Goal: Communication & Community: Answer question/provide support

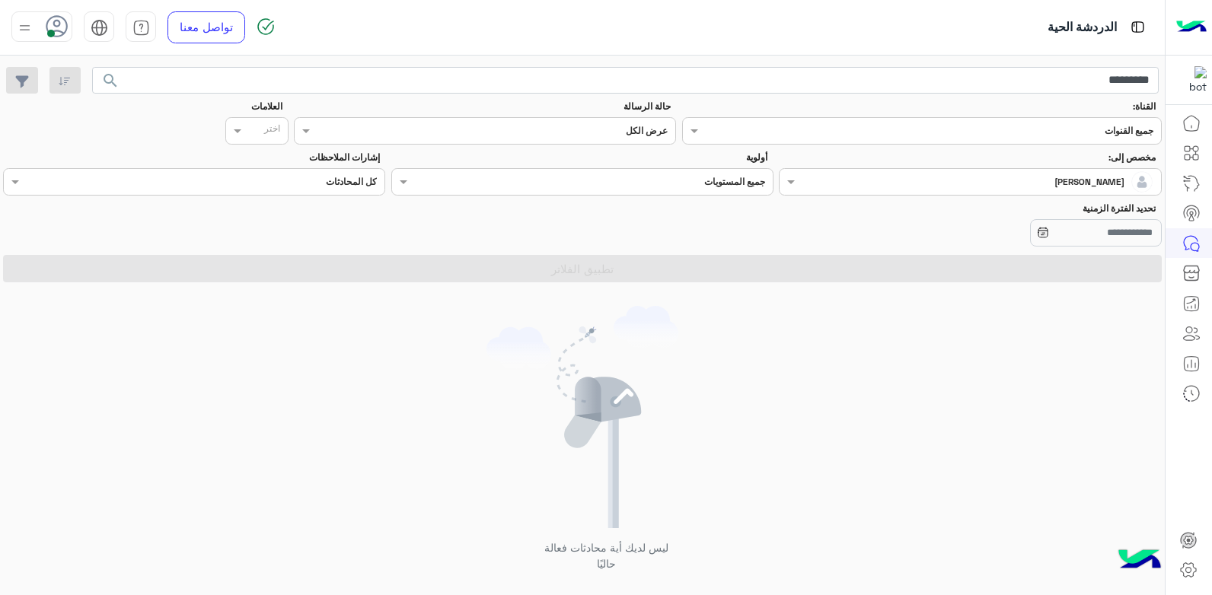
click at [49, 29] on icon at bounding box center [57, 26] width 23 height 23
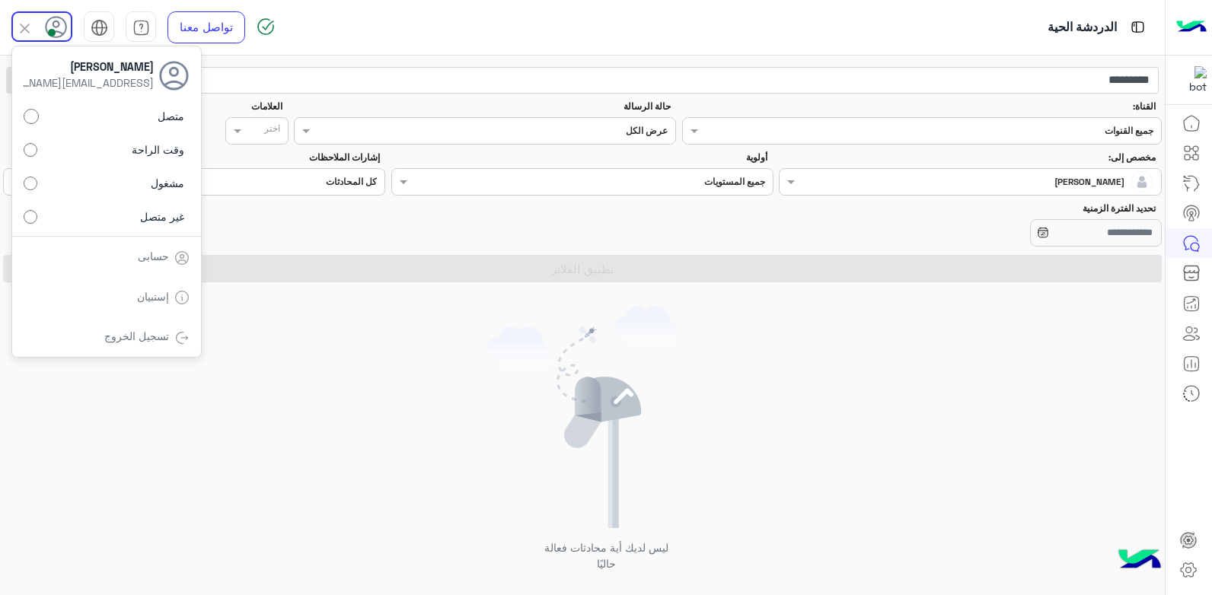
click at [50, 29] on span at bounding box center [52, 33] width 8 height 8
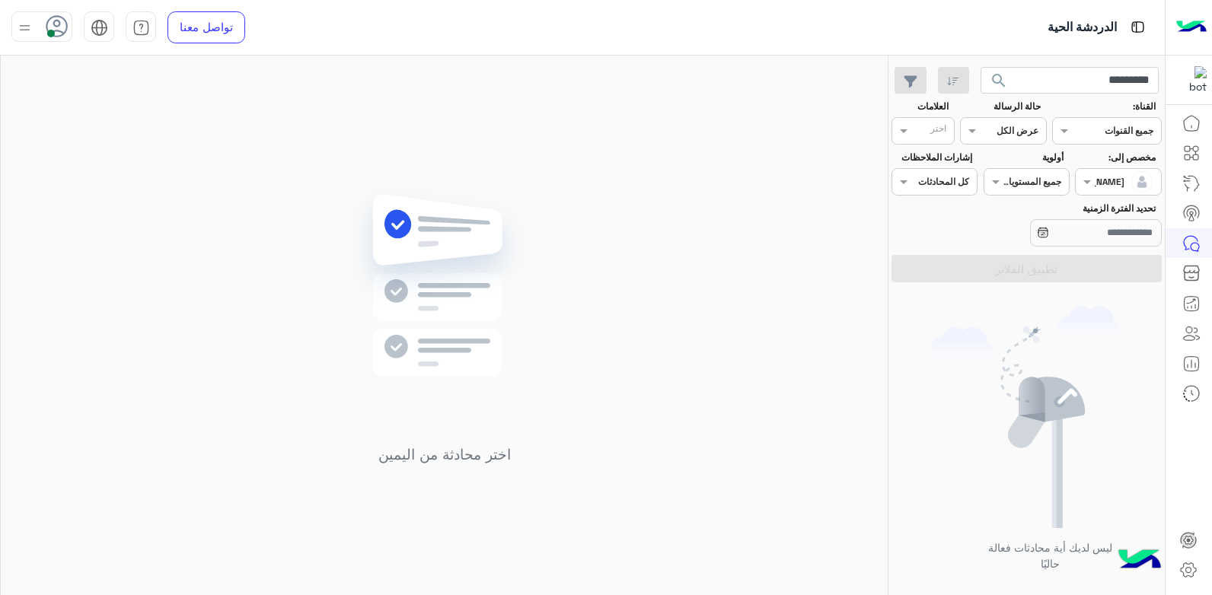
click at [480, 157] on div "اختر محادثة من اليمين" at bounding box center [444, 329] width 887 height 546
click at [1095, 180] on span at bounding box center [1084, 182] width 19 height 16
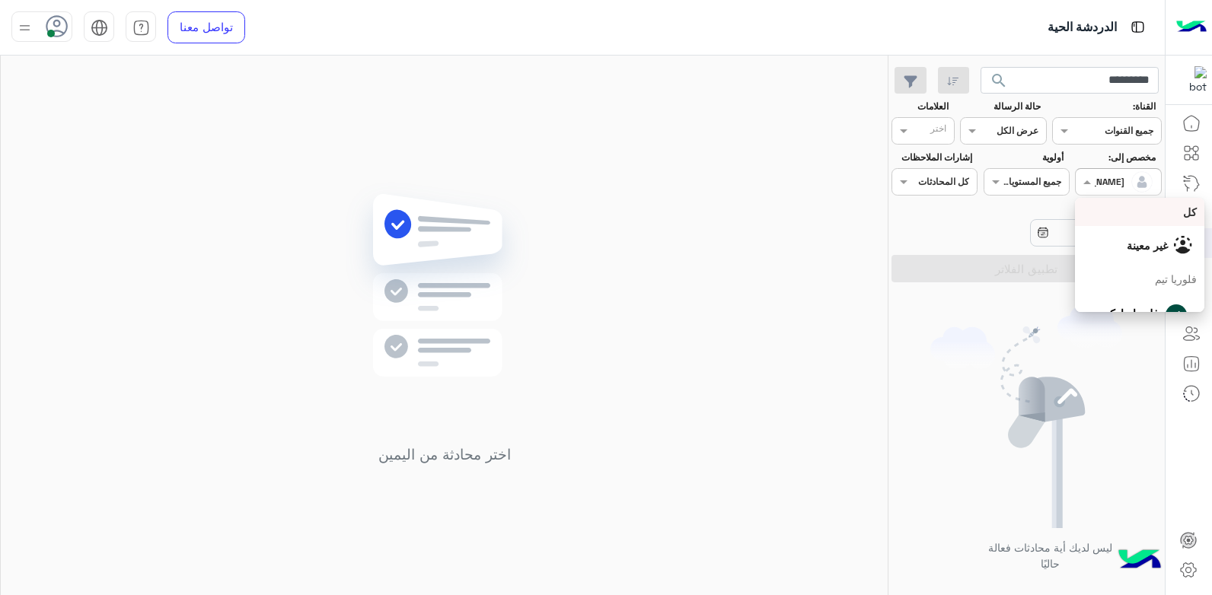
click at [1143, 220] on div "كل" at bounding box center [1139, 212] width 114 height 16
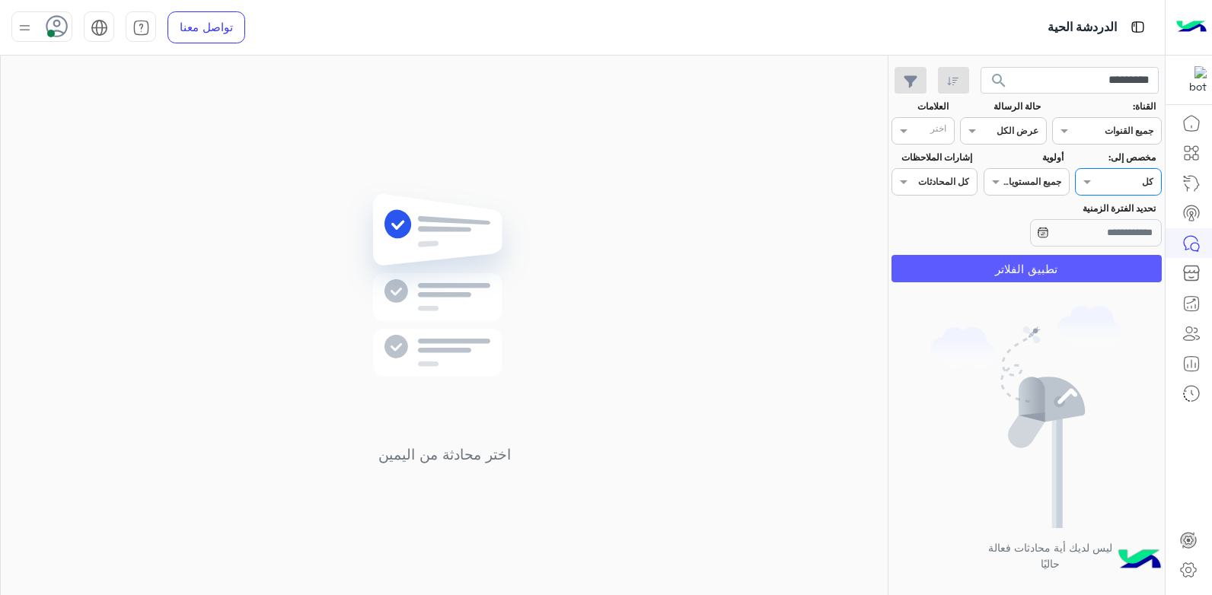
click at [1054, 258] on button "تطبيق الفلاتر" at bounding box center [1026, 268] width 270 height 27
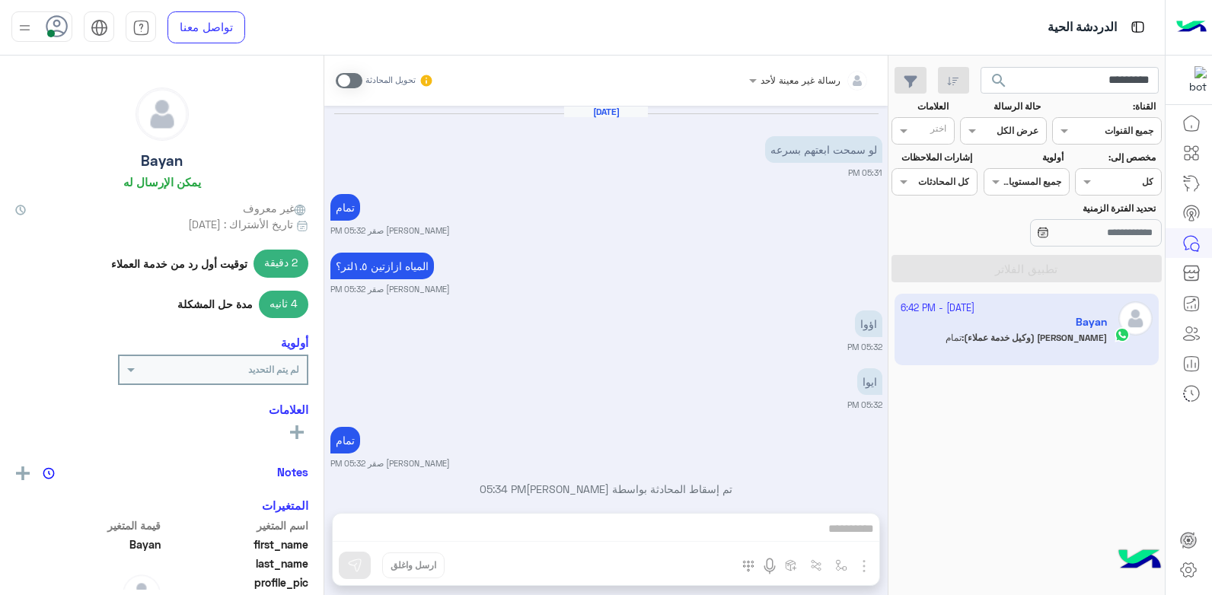
click at [1099, 180] on div at bounding box center [1117, 180] width 84 height 14
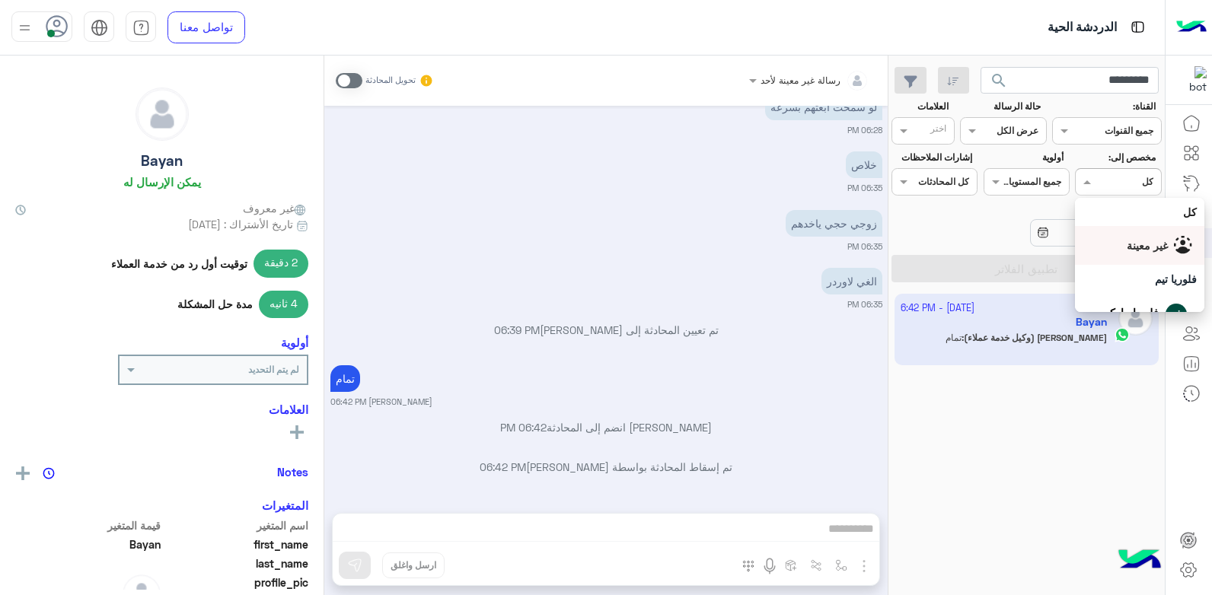
scroll to position [76, 0]
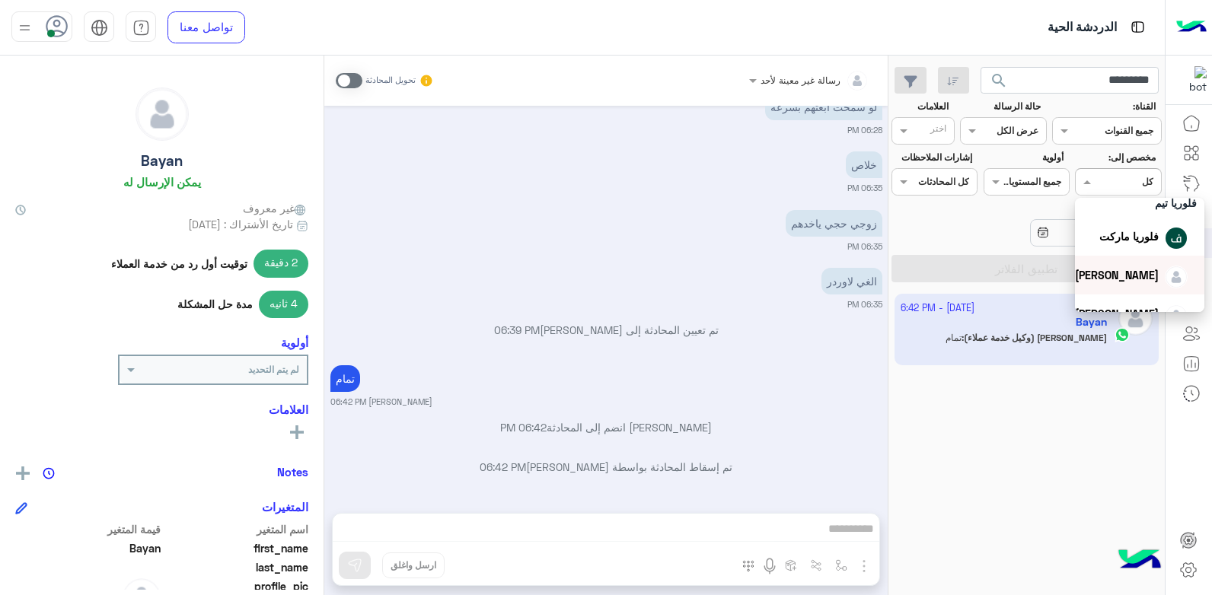
click at [1103, 283] on div "[PERSON_NAME]" at bounding box center [1117, 275] width 84 height 16
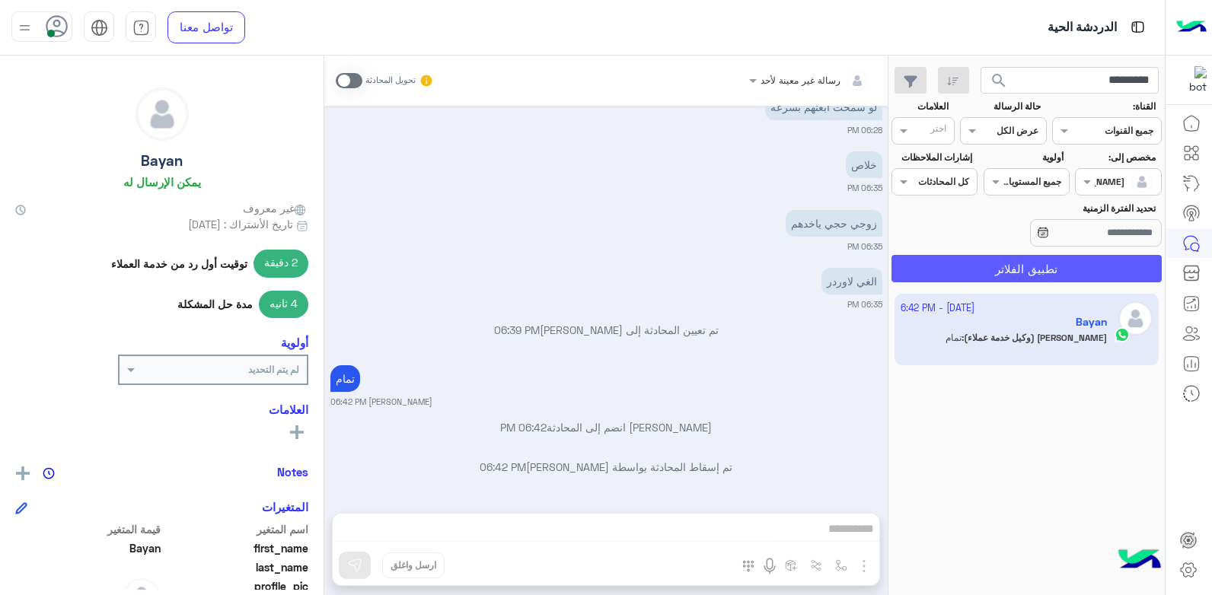
click at [1075, 262] on button "تطبيق الفلاتر" at bounding box center [1026, 268] width 270 height 27
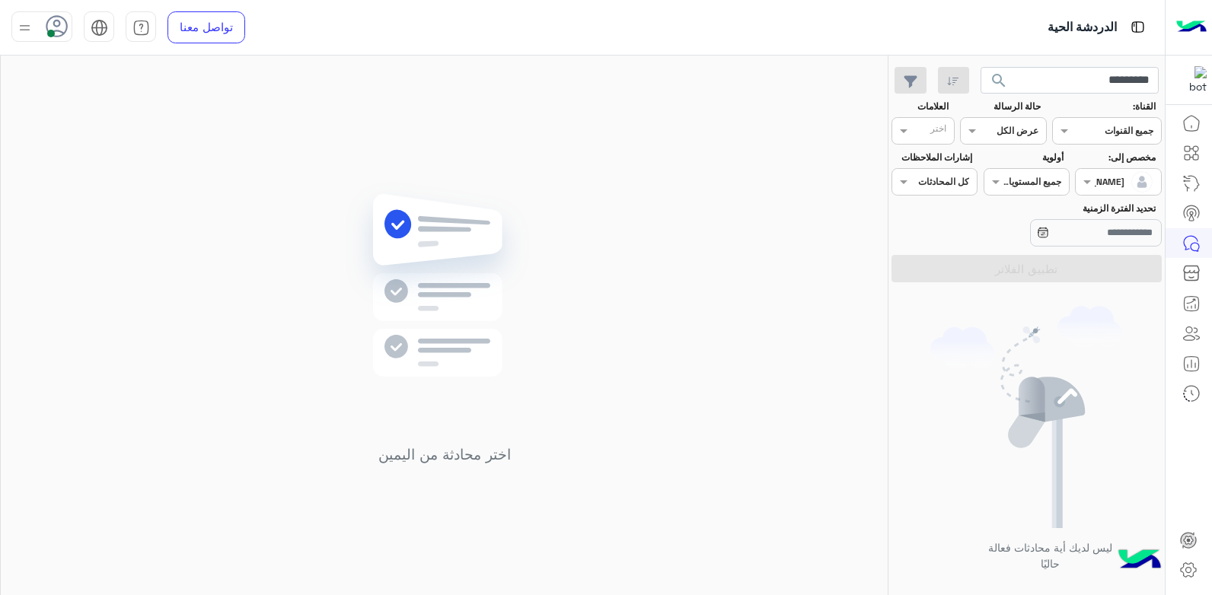
click at [48, 29] on use at bounding box center [57, 26] width 22 height 22
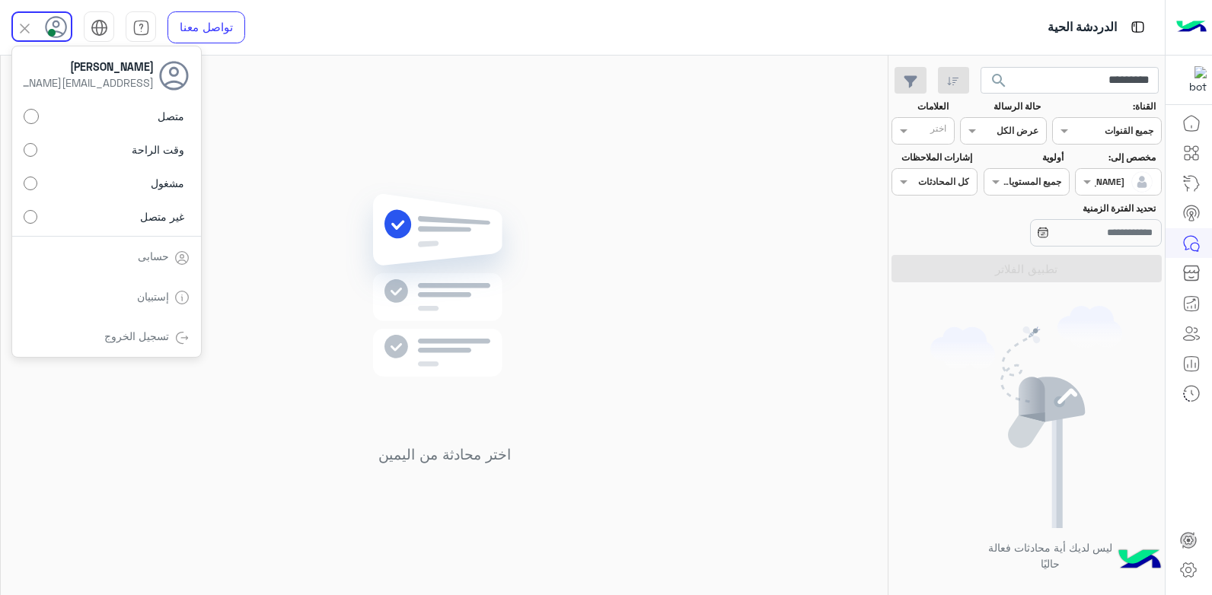
click at [76, 103] on label "متصل" at bounding box center [107, 116] width 166 height 27
click at [79, 126] on label "متصل" at bounding box center [107, 116] width 166 height 27
click at [314, 129] on div "اختر محادثة من اليمين" at bounding box center [444, 329] width 887 height 546
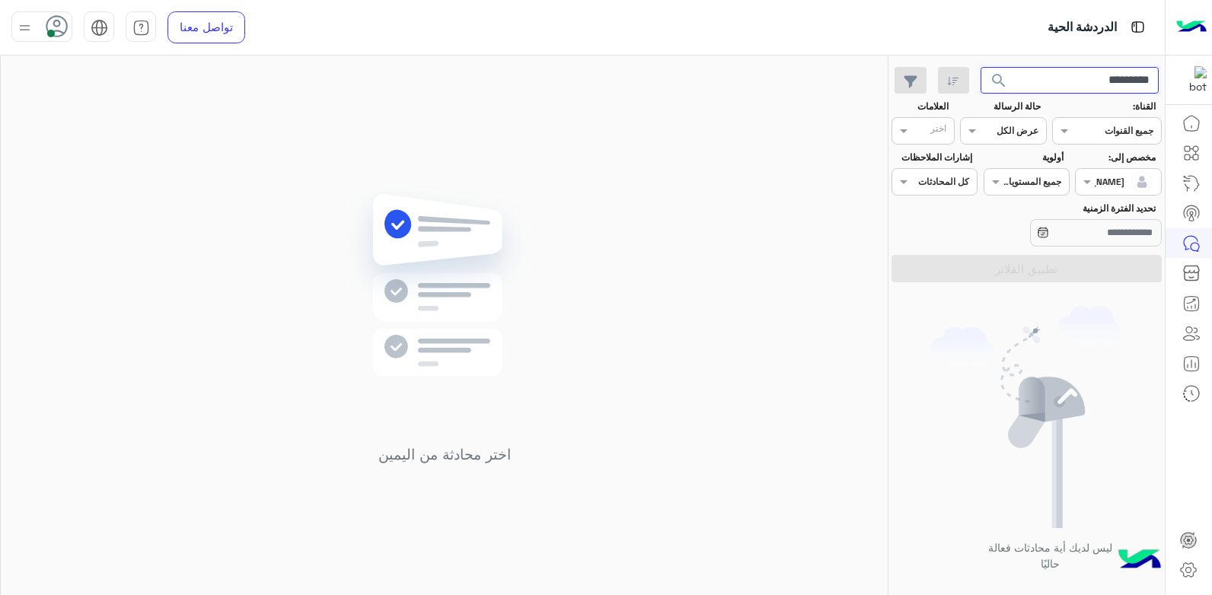
drag, startPoint x: 1125, startPoint y: 84, endPoint x: 1214, endPoint y: 75, distance: 89.6
click at [1211, 75] on html "الدردشة الحية تواصل معنا مركز المساعدة عربي English ********* search القناة: ال…" at bounding box center [606, 297] width 1212 height 595
click at [980, 67] on button "search" at bounding box center [998, 83] width 37 height 33
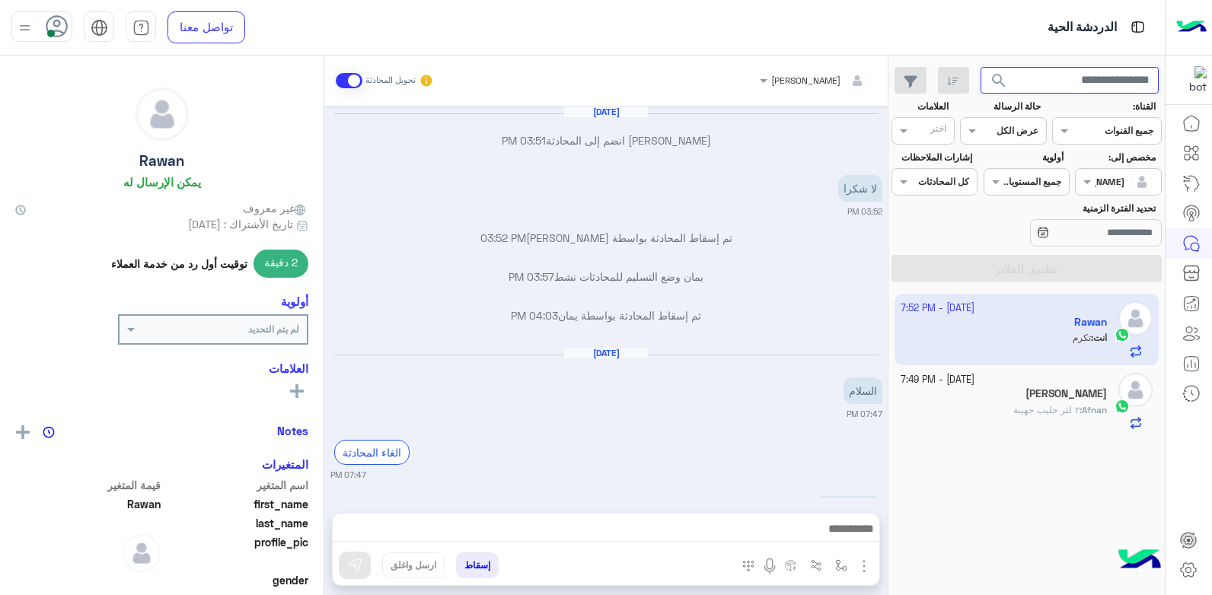
scroll to position [731, 0]
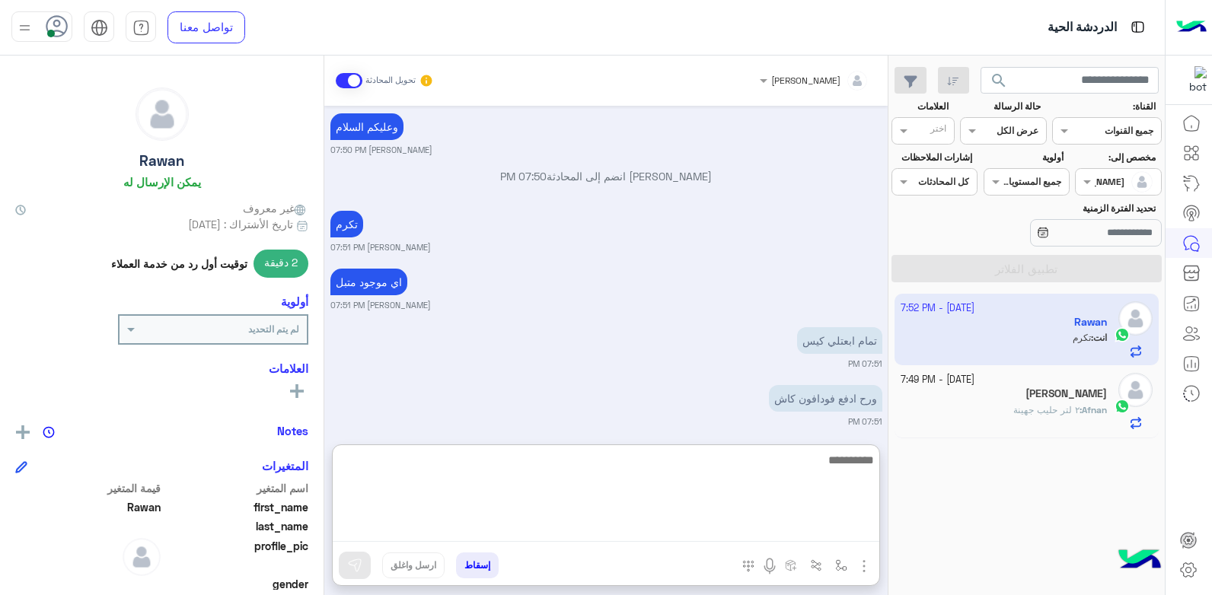
click at [690, 527] on textarea at bounding box center [606, 496] width 546 height 91
type textarea "**********"
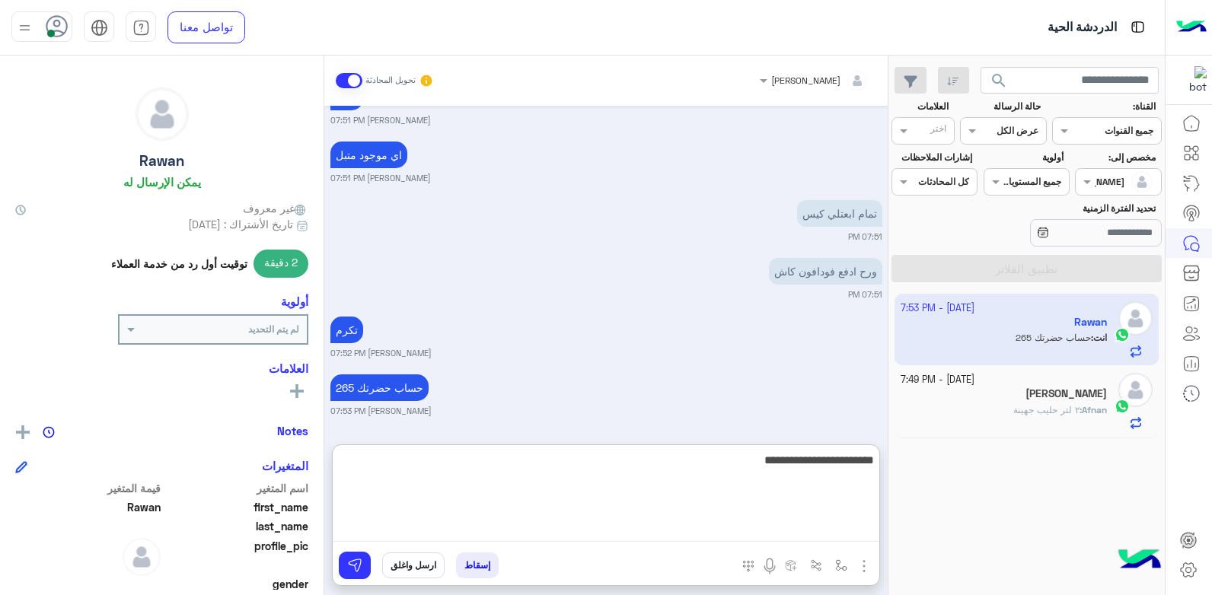
type textarea "**********"
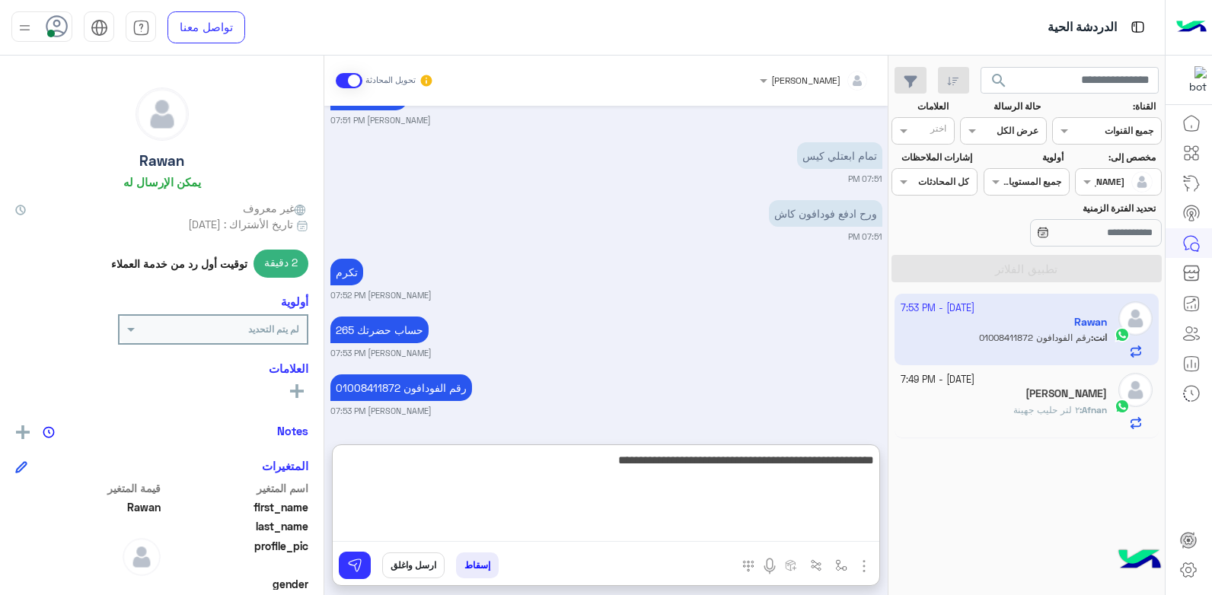
type textarea "**********"
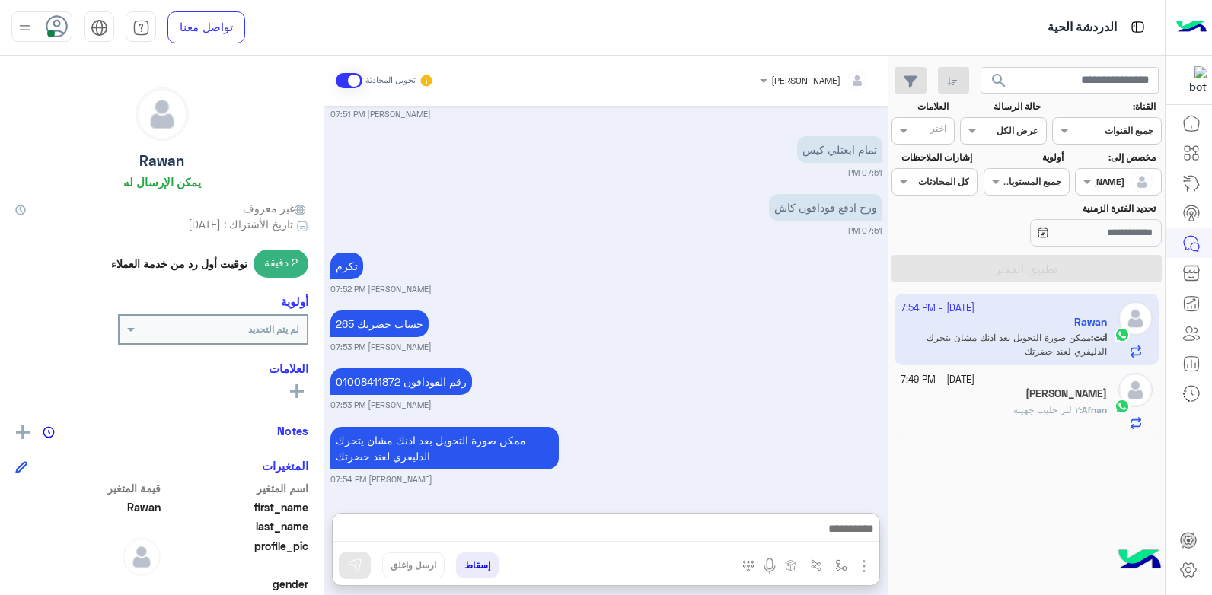
click at [655, 423] on div "ممكن صورة التحويل بعد اذنك مشان يتحرك الدليفري لعند حضرتك بشار قطان 07:54 PM" at bounding box center [606, 454] width 552 height 62
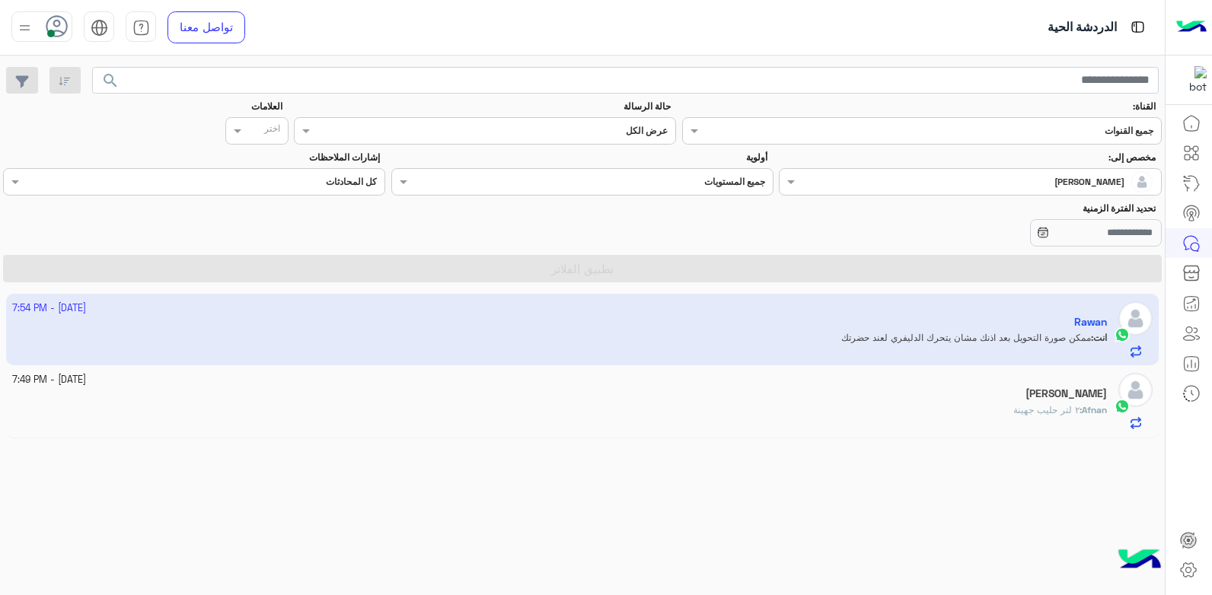
click at [763, 377] on div "[DATE] - 7:49 PM" at bounding box center [559, 380] width 1095 height 14
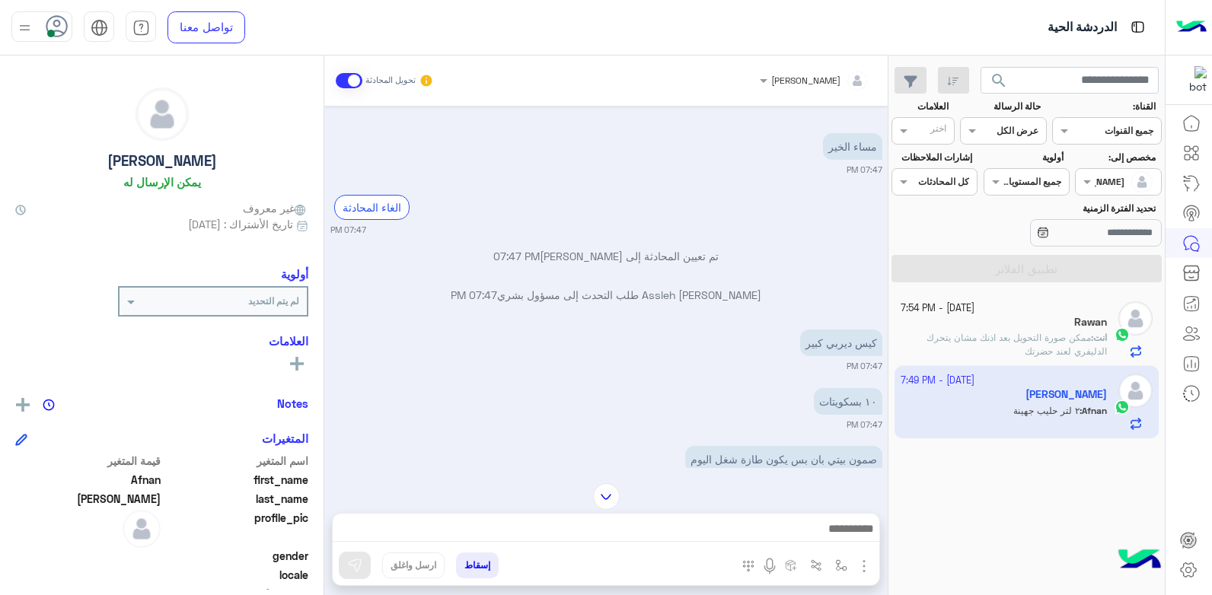
scroll to position [604, 0]
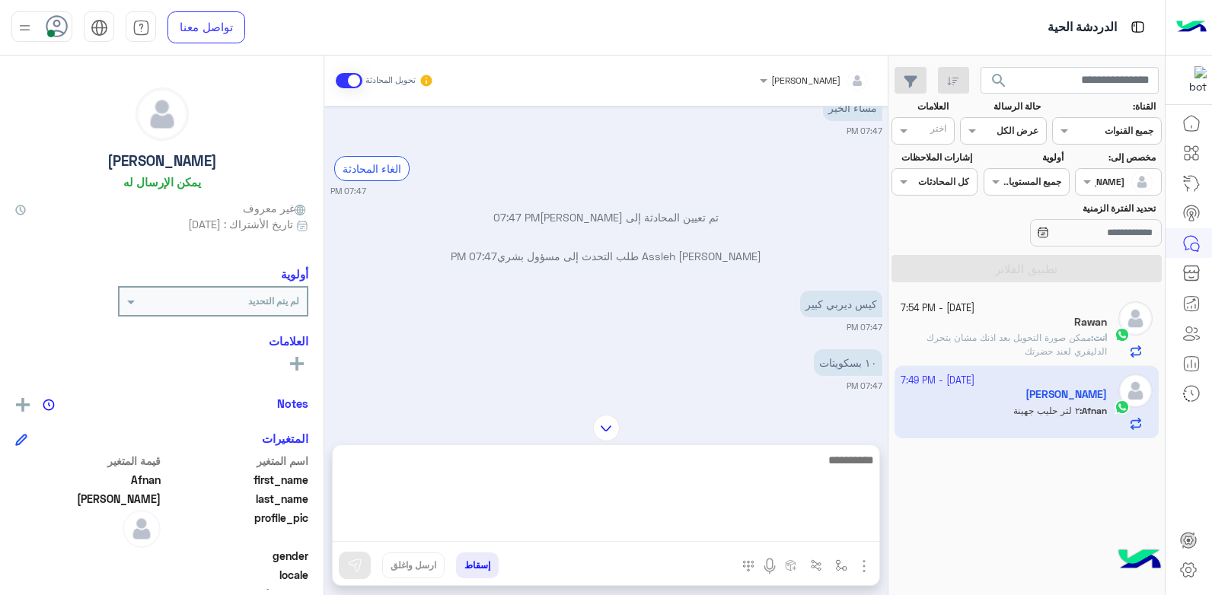
click at [683, 532] on textarea at bounding box center [606, 496] width 546 height 91
type textarea "**********"
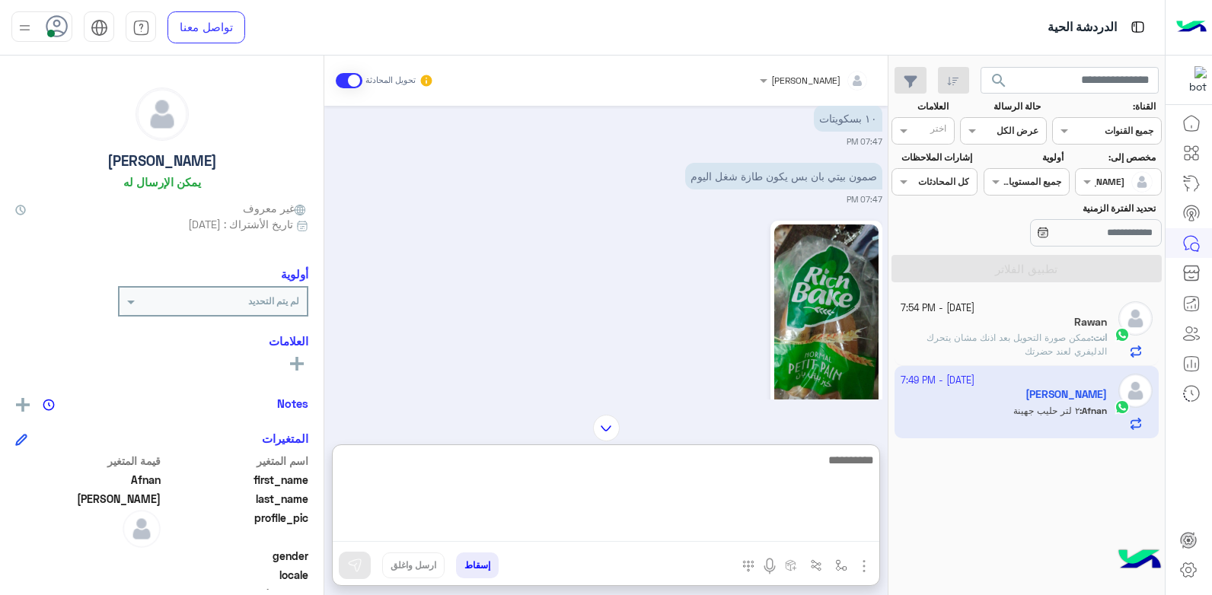
scroll to position [578, 0]
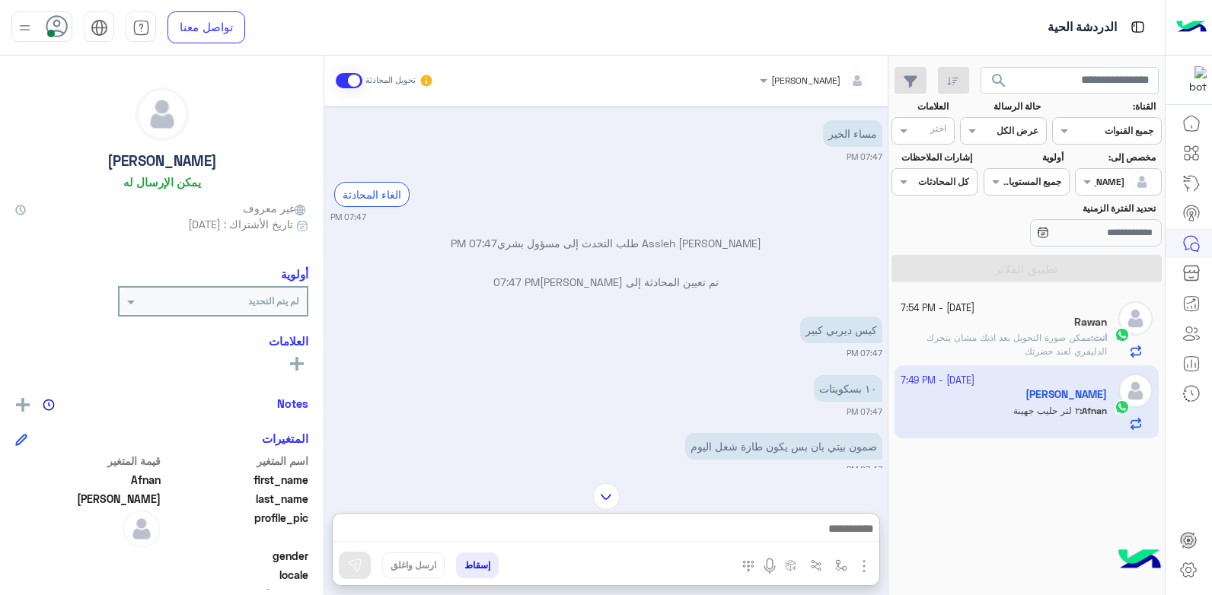
click at [486, 329] on div "كيس ديربي كبير 07:47 PM" at bounding box center [606, 336] width 552 height 46
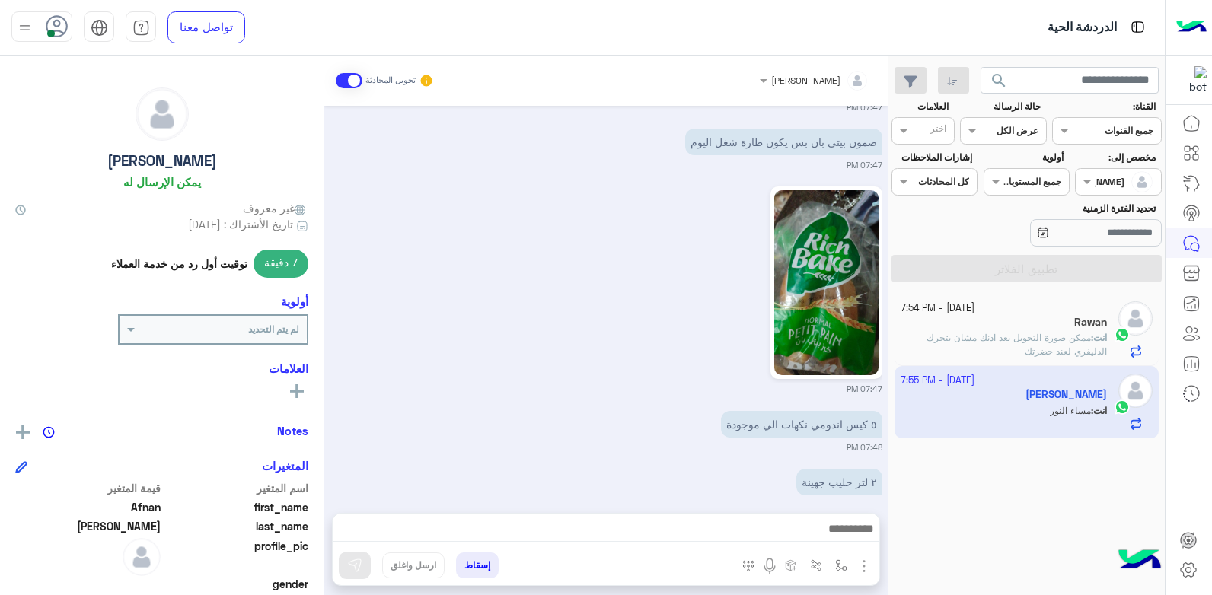
scroll to position [1005, 0]
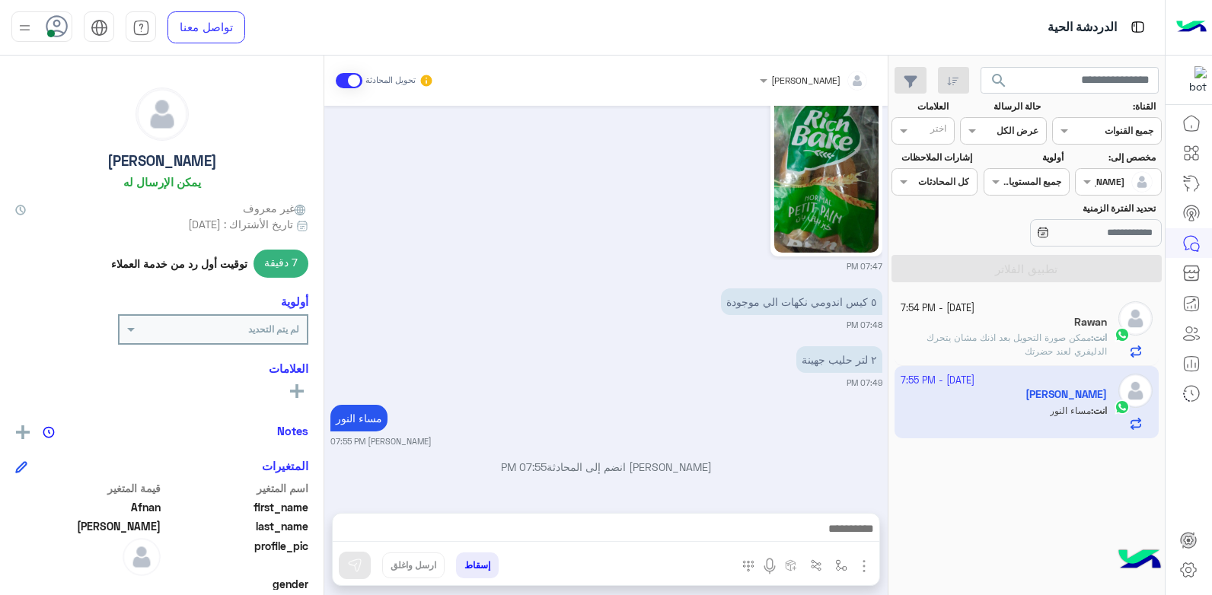
click at [514, 356] on div "٢ لتر حليب جهينة 07:49 PM" at bounding box center [606, 366] width 552 height 46
